Goal: Information Seeking & Learning: Learn about a topic

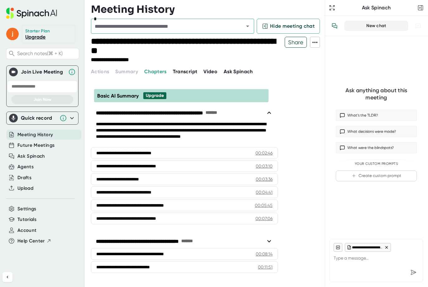
click at [185, 72] on span "Transcript" at bounding box center [185, 71] width 25 height 6
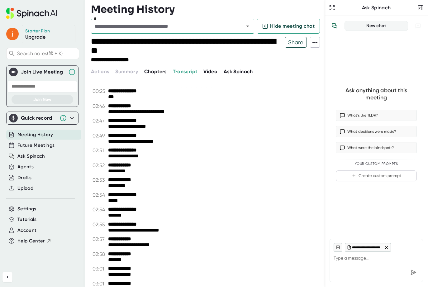
click at [208, 72] on span "Video" at bounding box center [210, 71] width 14 height 6
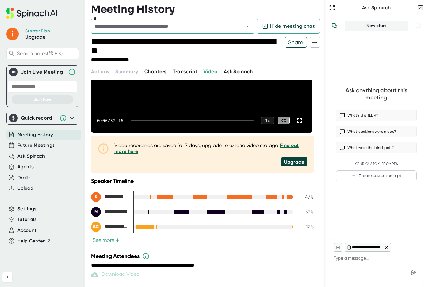
scroll to position [95, 0]
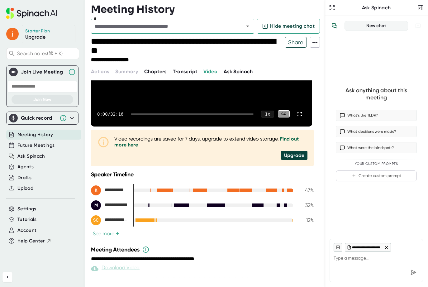
click at [184, 71] on span "Transcript" at bounding box center [185, 71] width 25 height 6
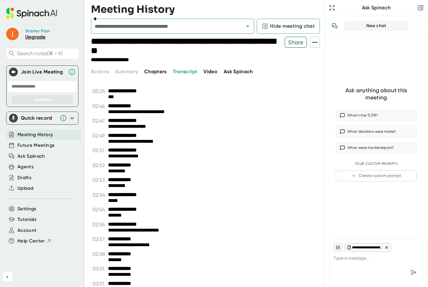
click at [157, 70] on span "Chapters" at bounding box center [155, 71] width 22 height 6
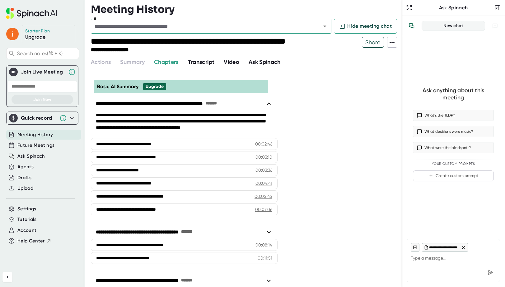
type textarea "x"
click at [427, 7] on icon "button" at bounding box center [498, 8] width 6 height 6
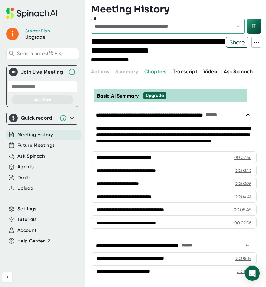
click at [185, 70] on span "Transcript" at bounding box center [185, 71] width 25 height 6
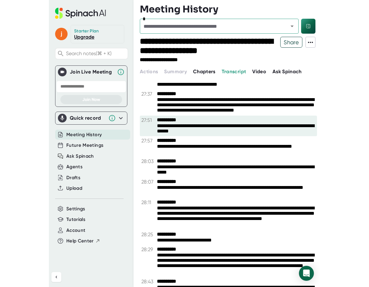
scroll to position [5437, 0]
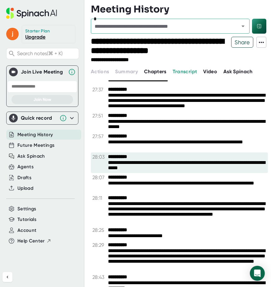
click at [113, 162] on div "**********" at bounding box center [187, 166] width 158 height 12
click at [115, 162] on div "**********" at bounding box center [187, 166] width 158 height 12
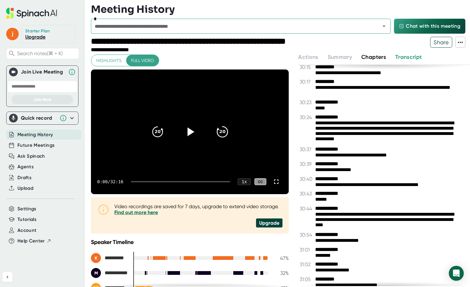
scroll to position [6085, 0]
